Goal: Transaction & Acquisition: Register for event/course

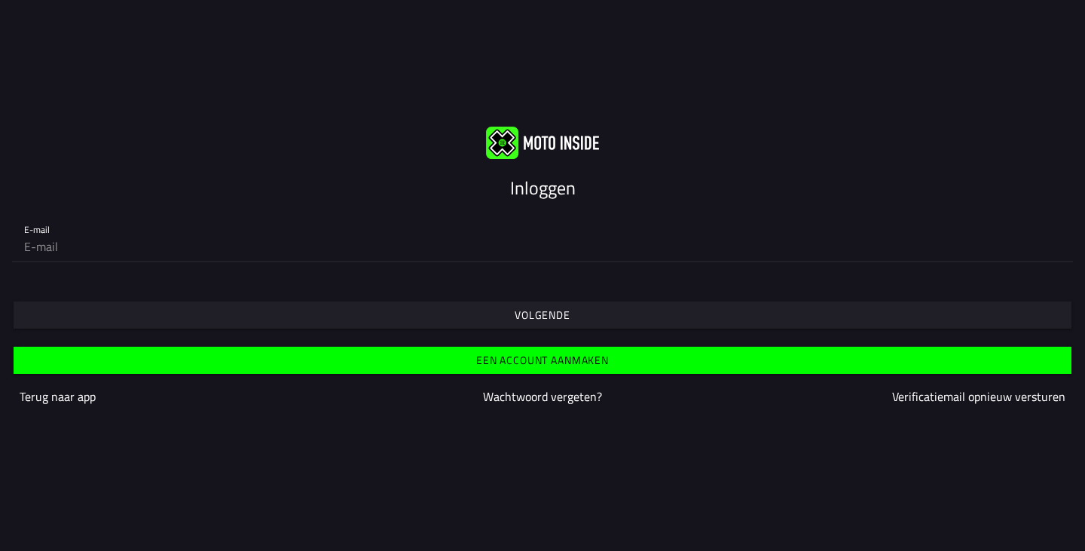
click at [143, 255] on input "email" at bounding box center [542, 246] width 1037 height 30
type input "[EMAIL_ADDRESS][DOMAIN_NAME]"
click at [0, 0] on slot "Volgende" at bounding box center [0, 0] width 0 height 0
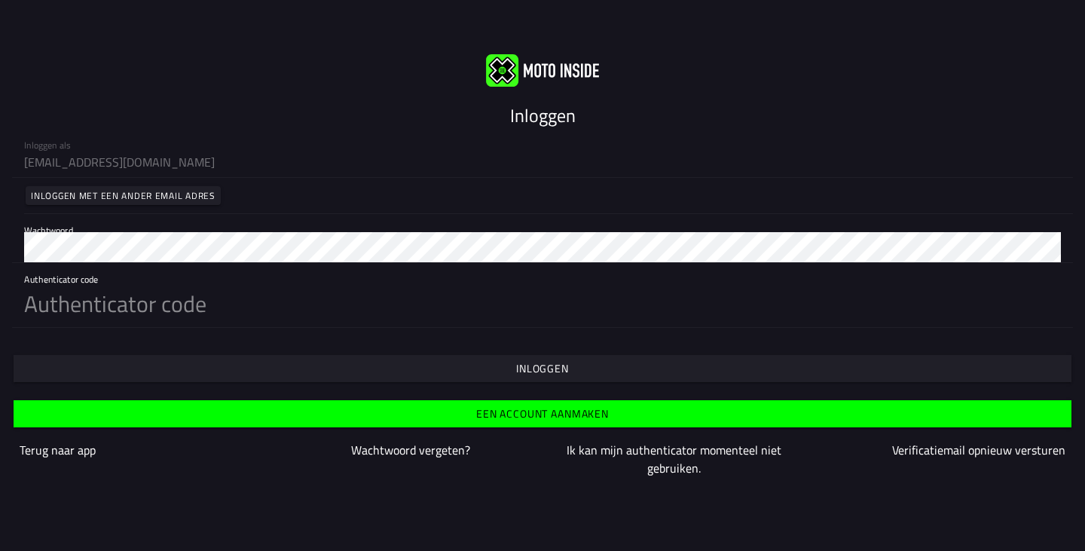
click at [0, 0] on slot "Inloggen" at bounding box center [0, 0] width 0 height 0
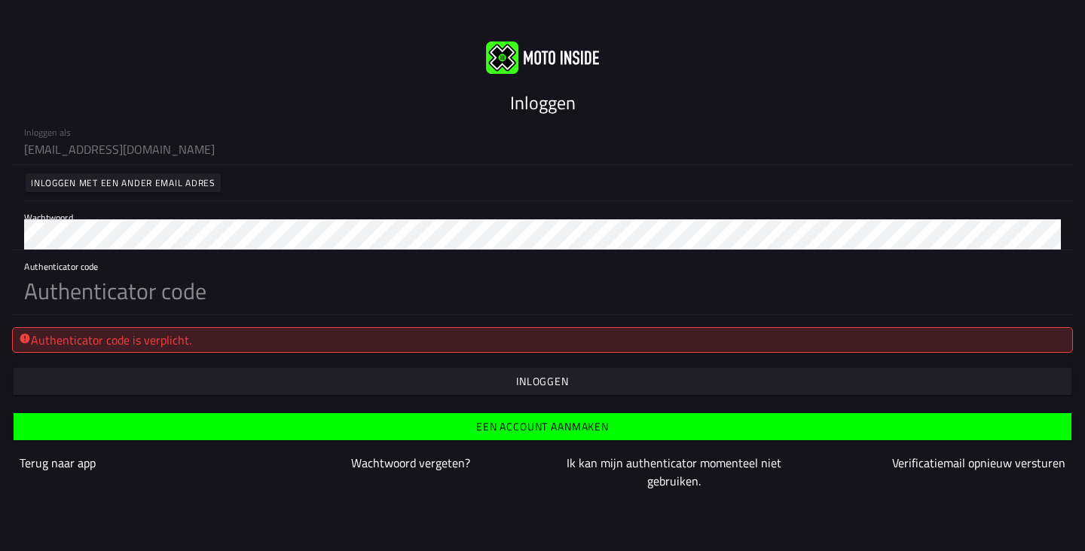
click at [240, 301] on input "text" at bounding box center [542, 291] width 1037 height 46
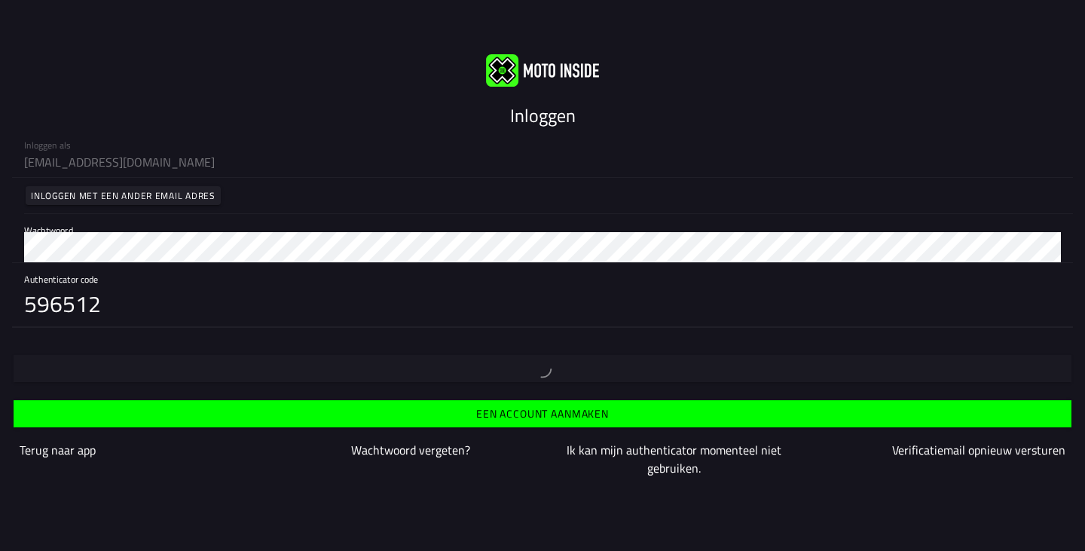
type input "596512"
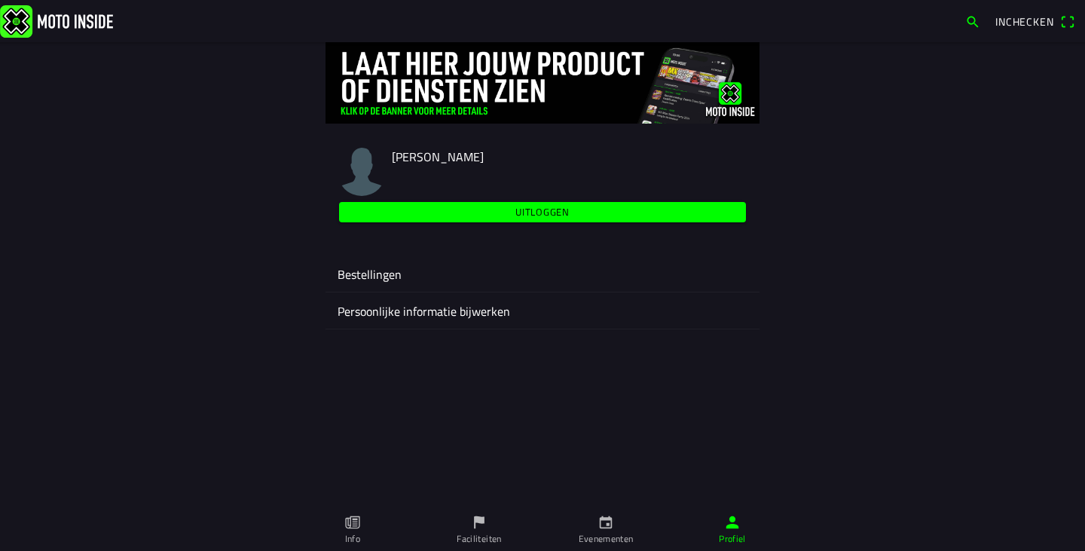
click at [601, 523] on icon "calendar" at bounding box center [606, 522] width 13 height 13
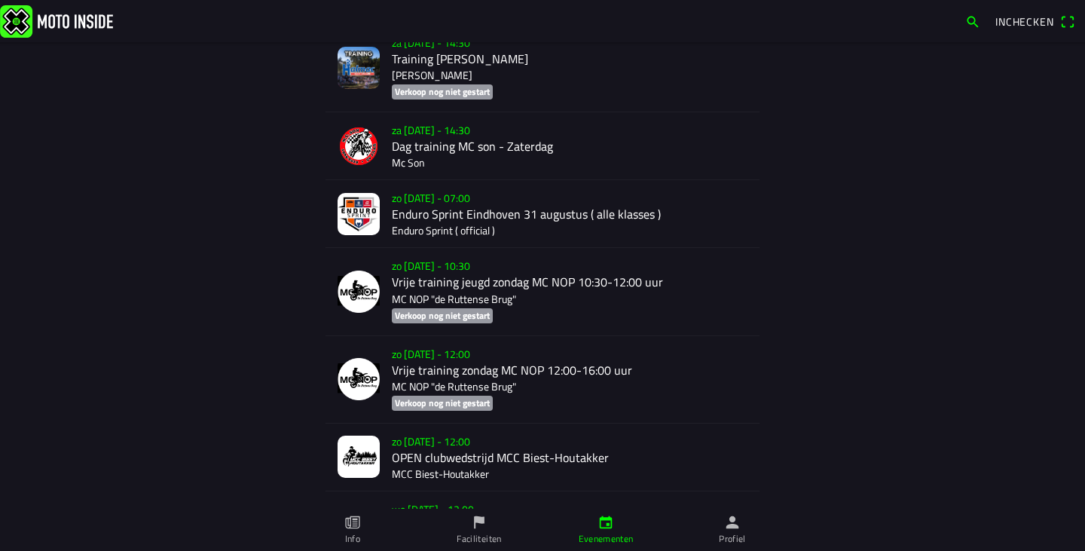
scroll to position [1583, 0]
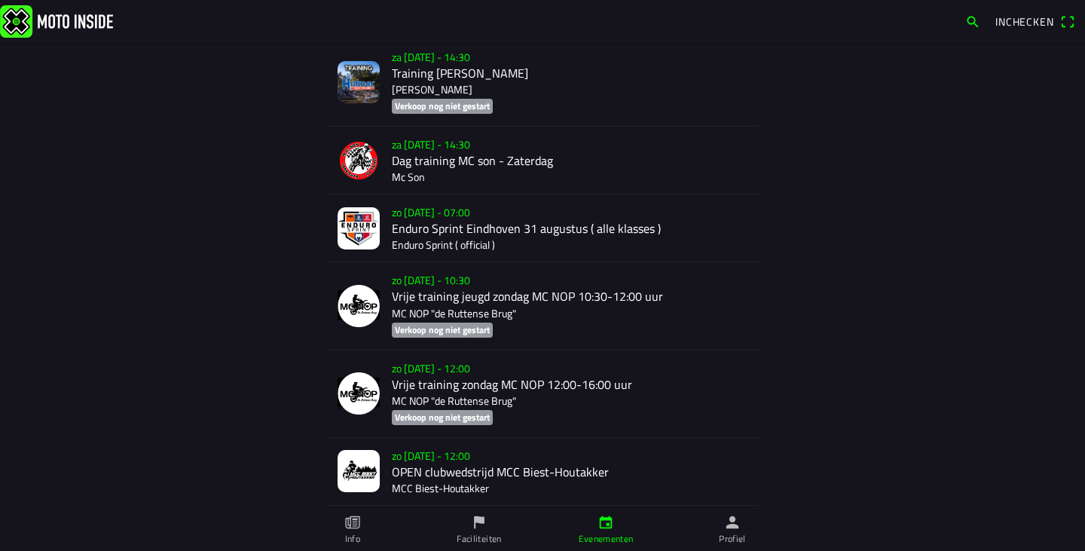
click at [510, 231] on div "zo [DATE] - 07:00 Enduro Sprint Eindhoven 31 augustus ( alle klasses ) Enduro S…" at bounding box center [570, 227] width 356 height 67
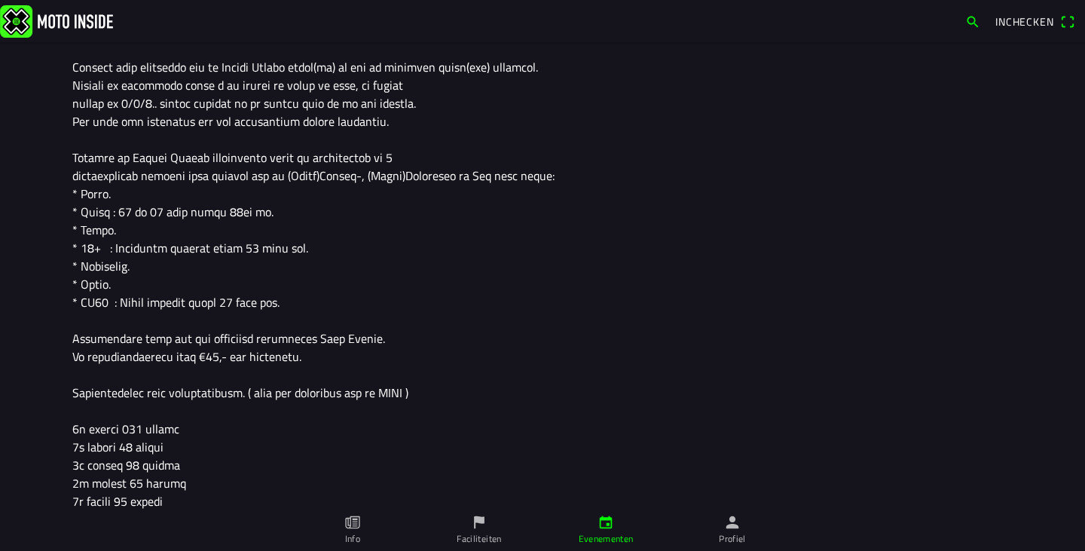
scroll to position [678, 0]
